Goal: Contribute content

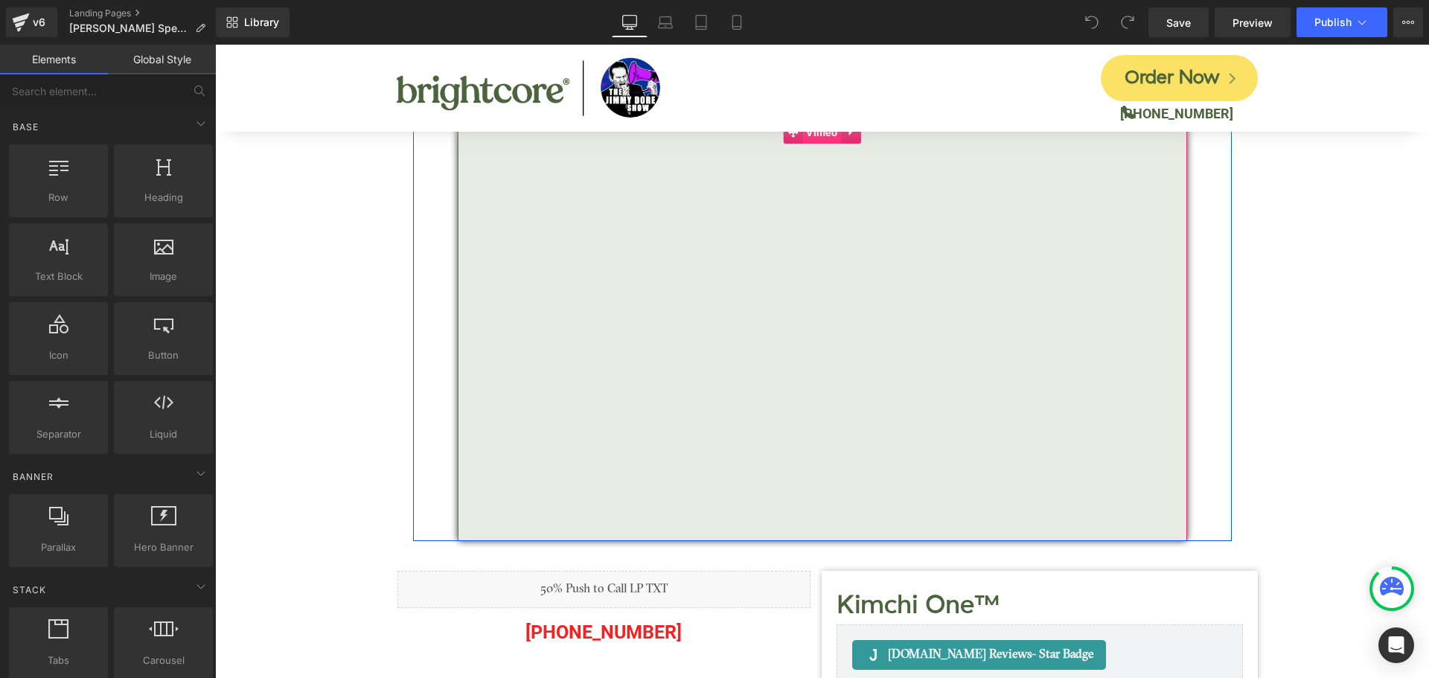
click at [825, 134] on span "Vimeo" at bounding box center [821, 132] width 39 height 22
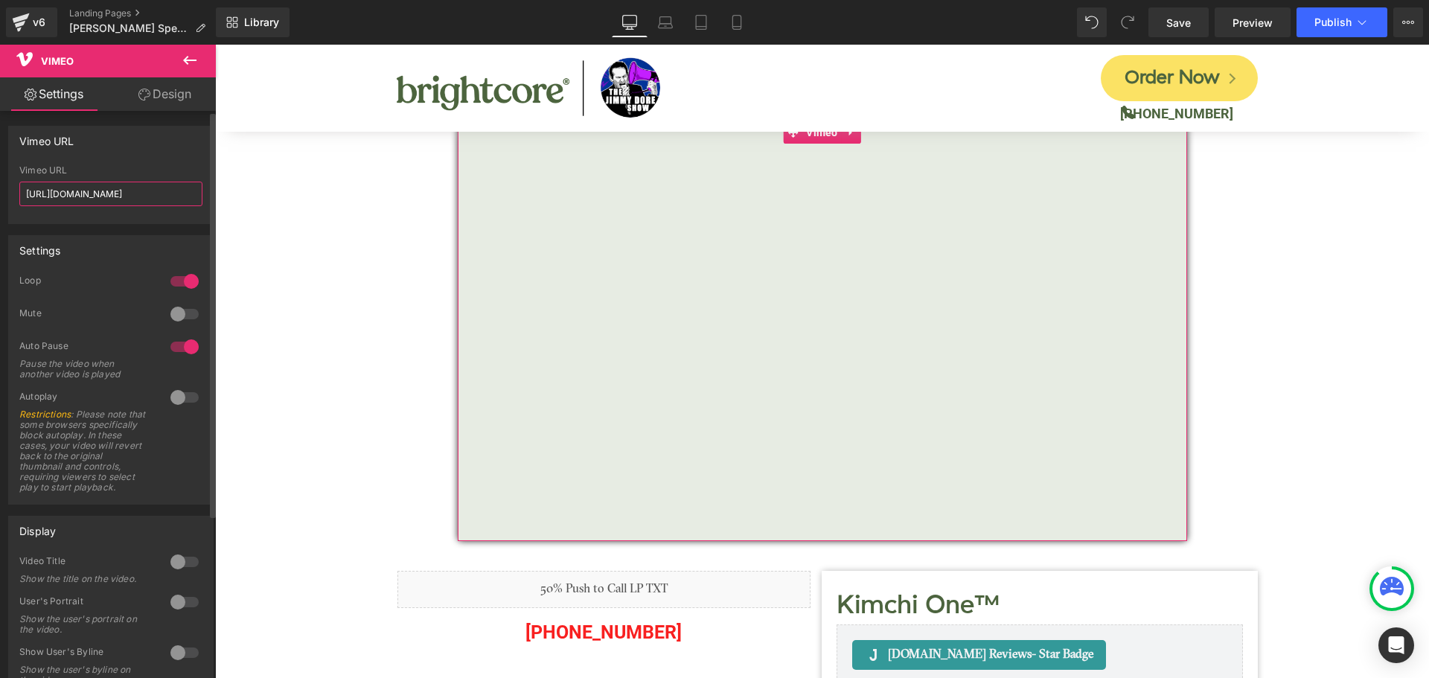
click at [115, 193] on input "[URL][DOMAIN_NAME]" at bounding box center [110, 194] width 183 height 25
click at [115, 192] on input "[URL][DOMAIN_NAME]" at bounding box center [110, 194] width 183 height 25
paste input "121674672?share=copy#t=0"
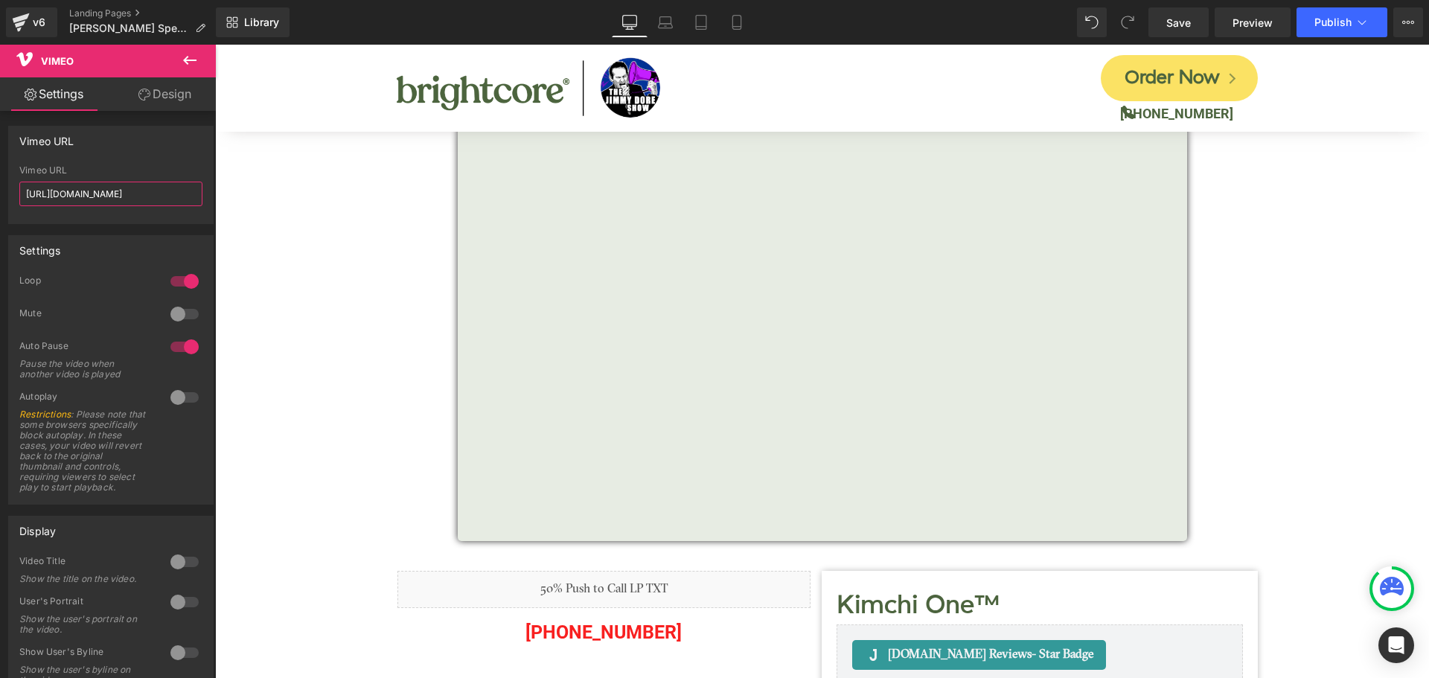
drag, startPoint x: 412, startPoint y: 238, endPoint x: 421, endPoint y: 193, distance: 46.3
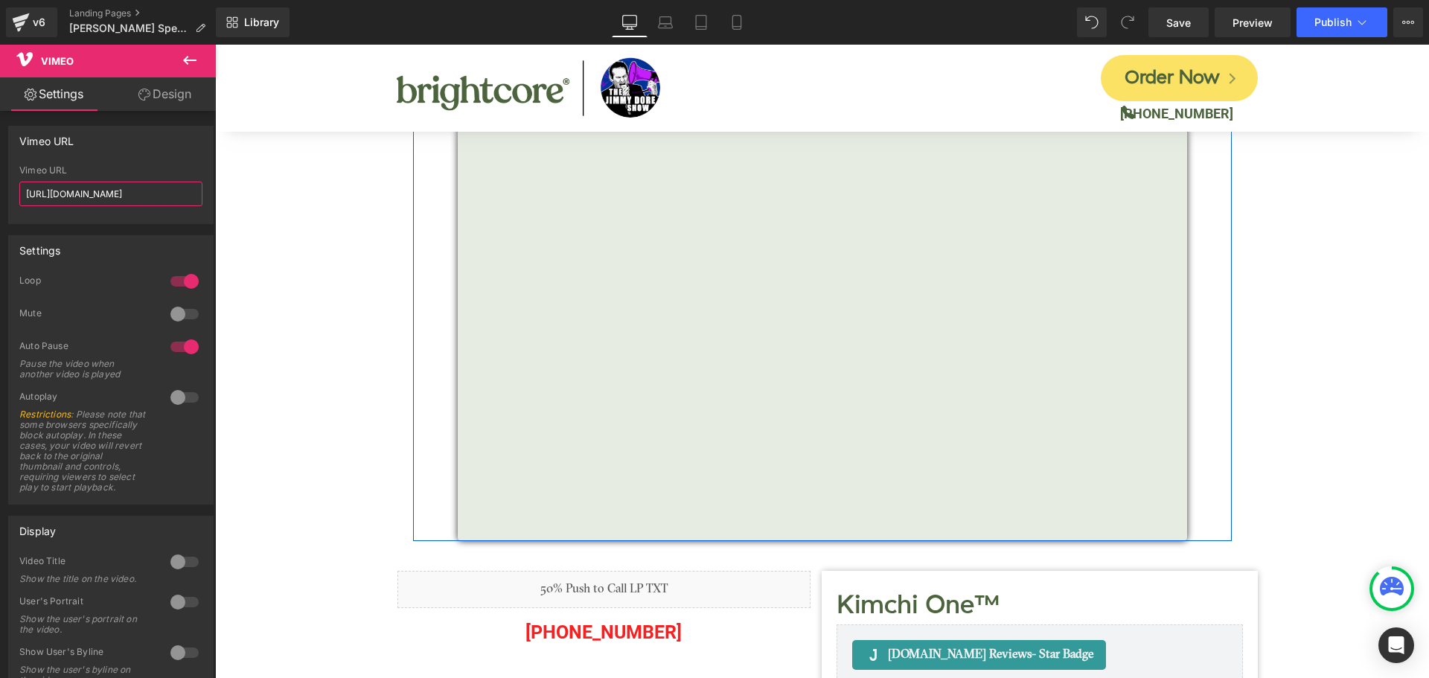
scroll to position [0, 0]
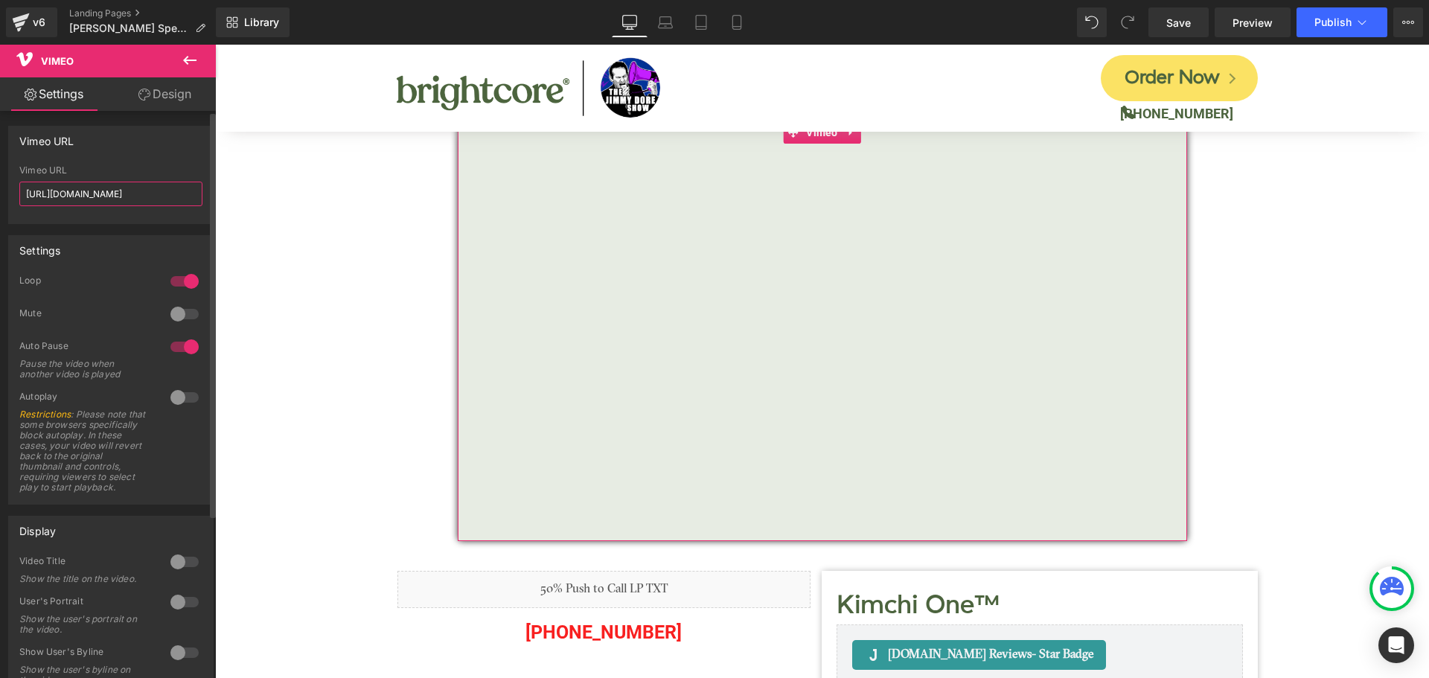
type input "[URL][DOMAIN_NAME]"
click at [173, 157] on div "Vimeo URL [URL][DOMAIN_NAME] Vimeo URL [URL][DOMAIN_NAME]" at bounding box center [110, 175] width 205 height 98
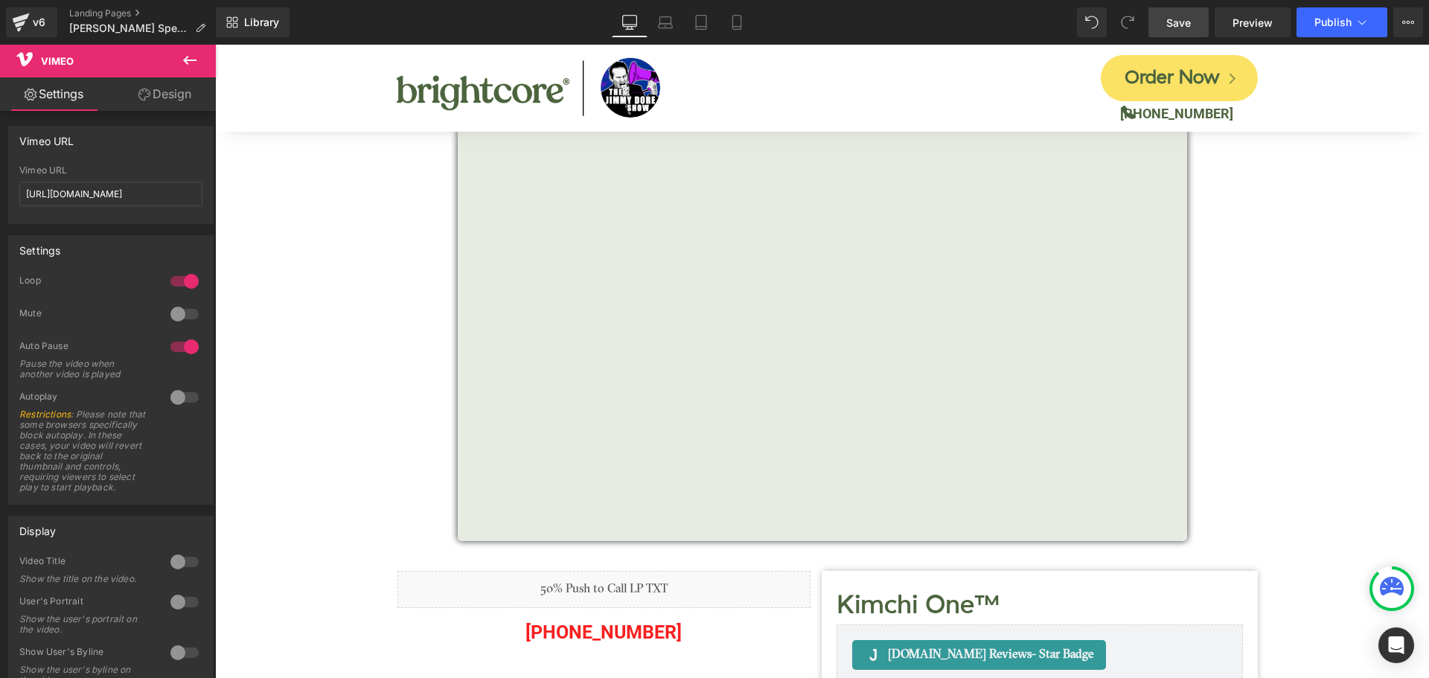
click at [1183, 22] on span "Save" at bounding box center [1178, 23] width 25 height 16
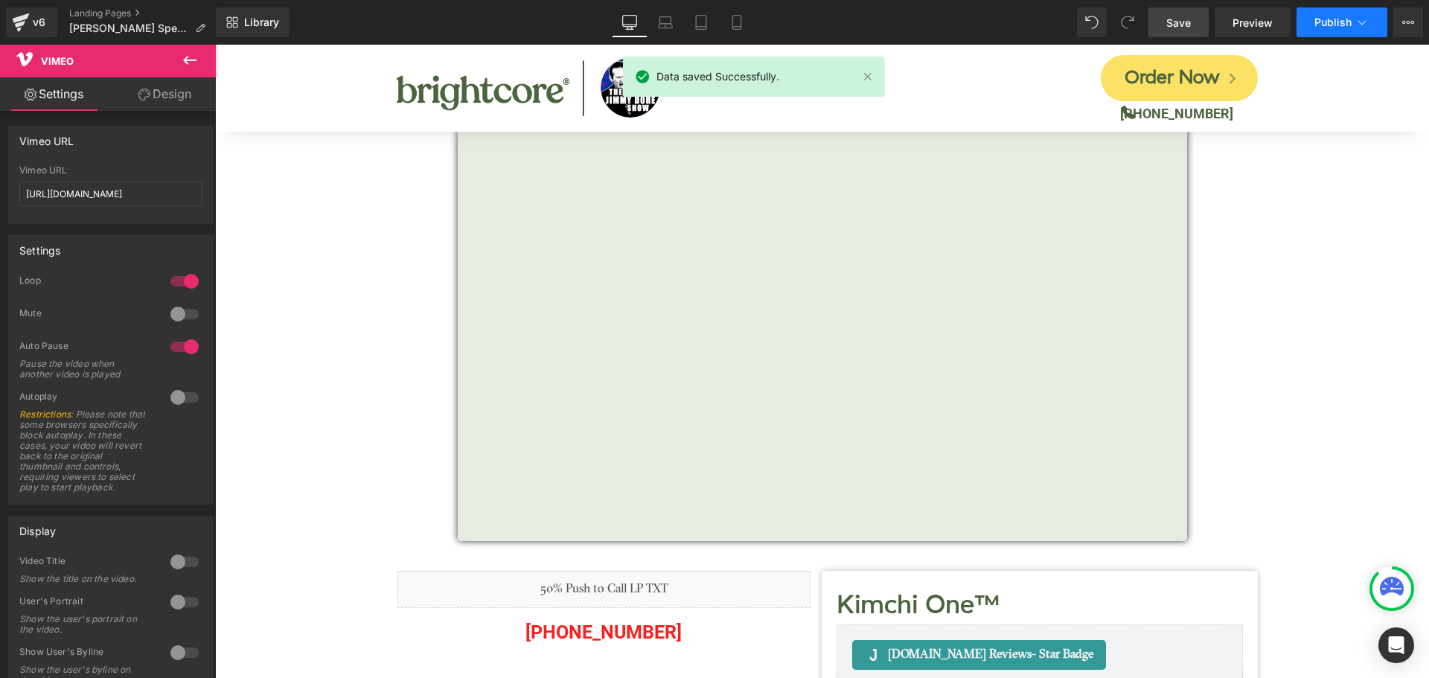
click at [1340, 23] on span "Publish" at bounding box center [1332, 22] width 37 height 12
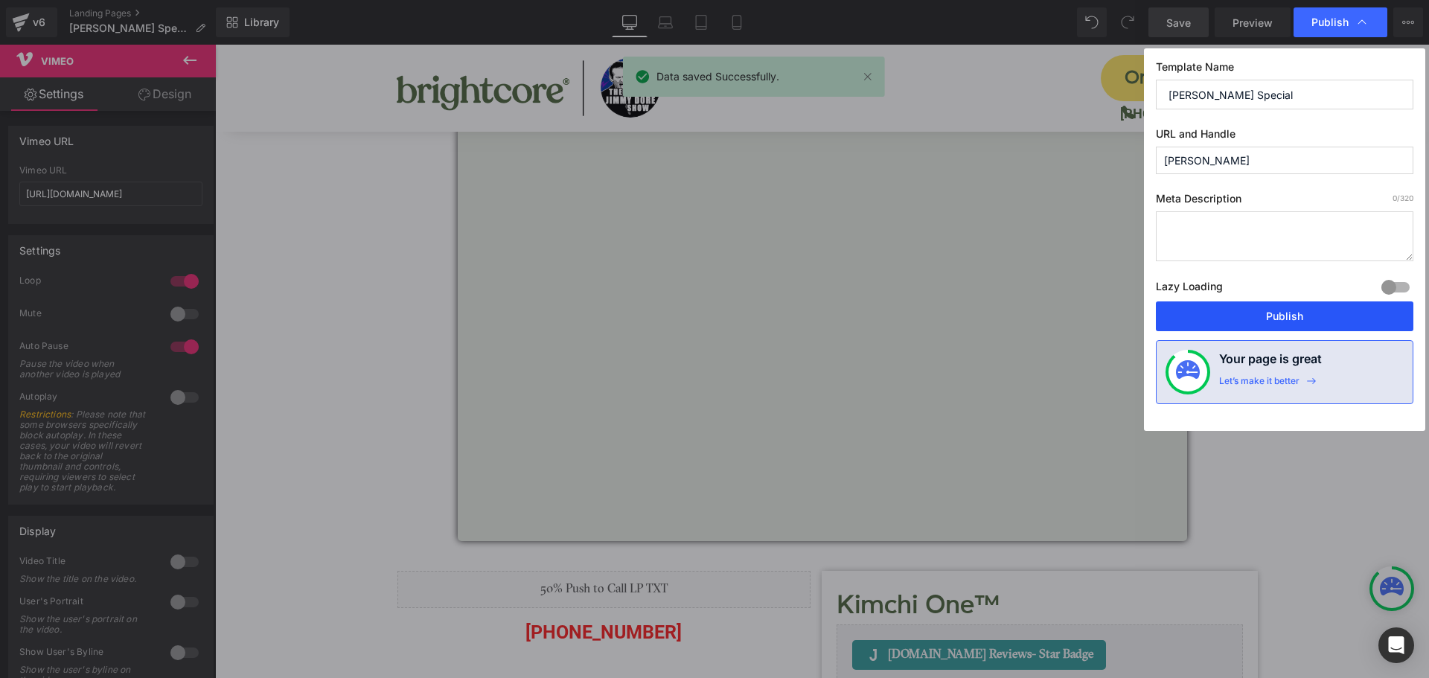
click at [1308, 314] on button "Publish" at bounding box center [1285, 316] width 258 height 30
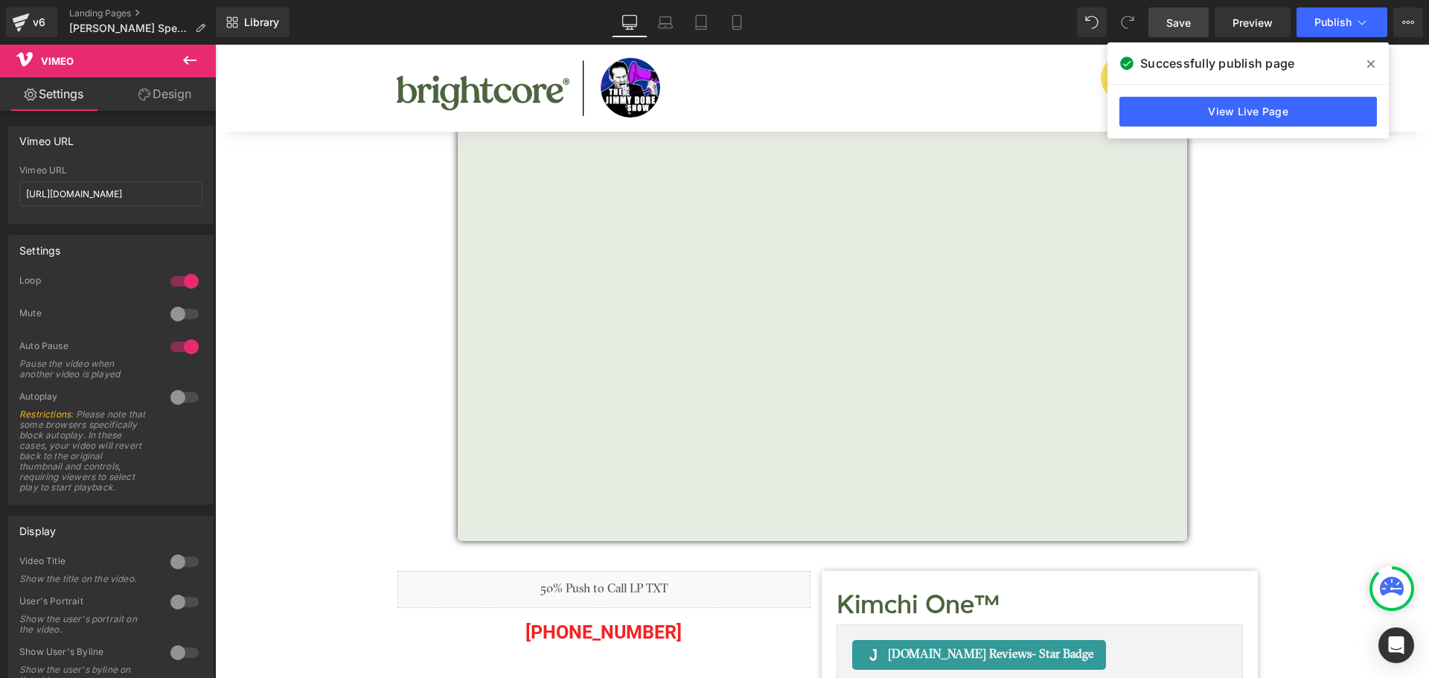
click at [1369, 60] on icon at bounding box center [1370, 64] width 7 height 12
